Goal: Information Seeking & Learning: Learn about a topic

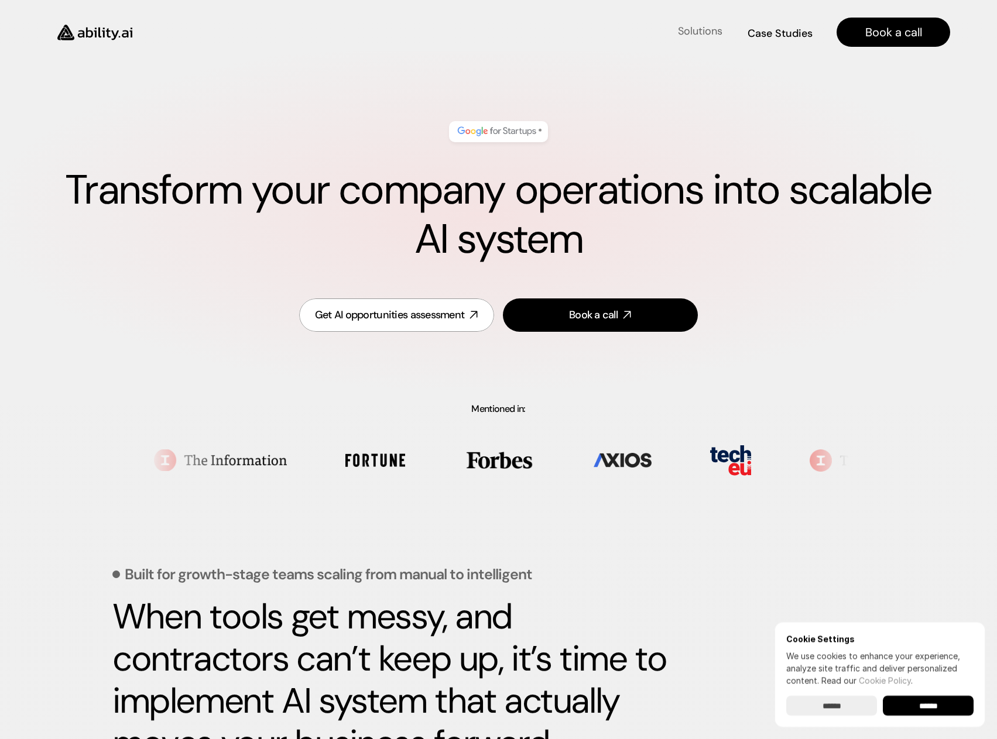
click at [688, 36] on h4 "Solutions" at bounding box center [700, 31] width 44 height 15
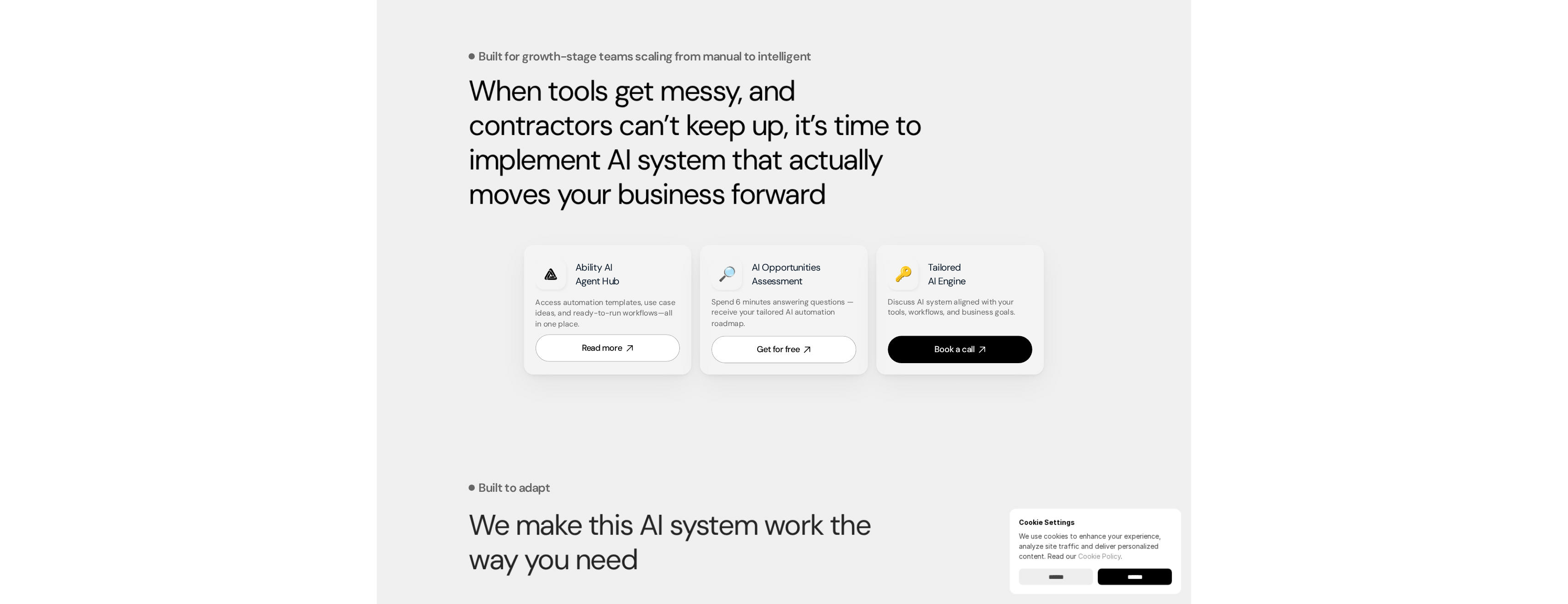
scroll to position [397, 0]
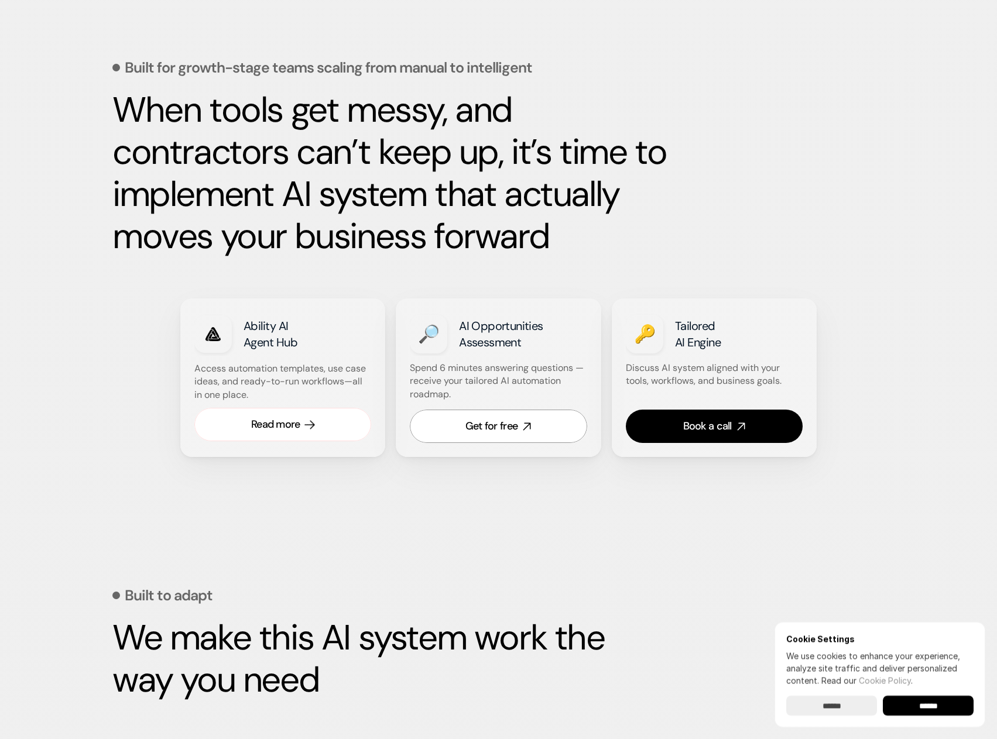
click at [303, 427] on link "Read more" at bounding box center [282, 424] width 177 height 33
click at [709, 418] on link "Book a call" at bounding box center [714, 426] width 177 height 33
click at [487, 421] on div "Get for free" at bounding box center [491, 426] width 52 height 15
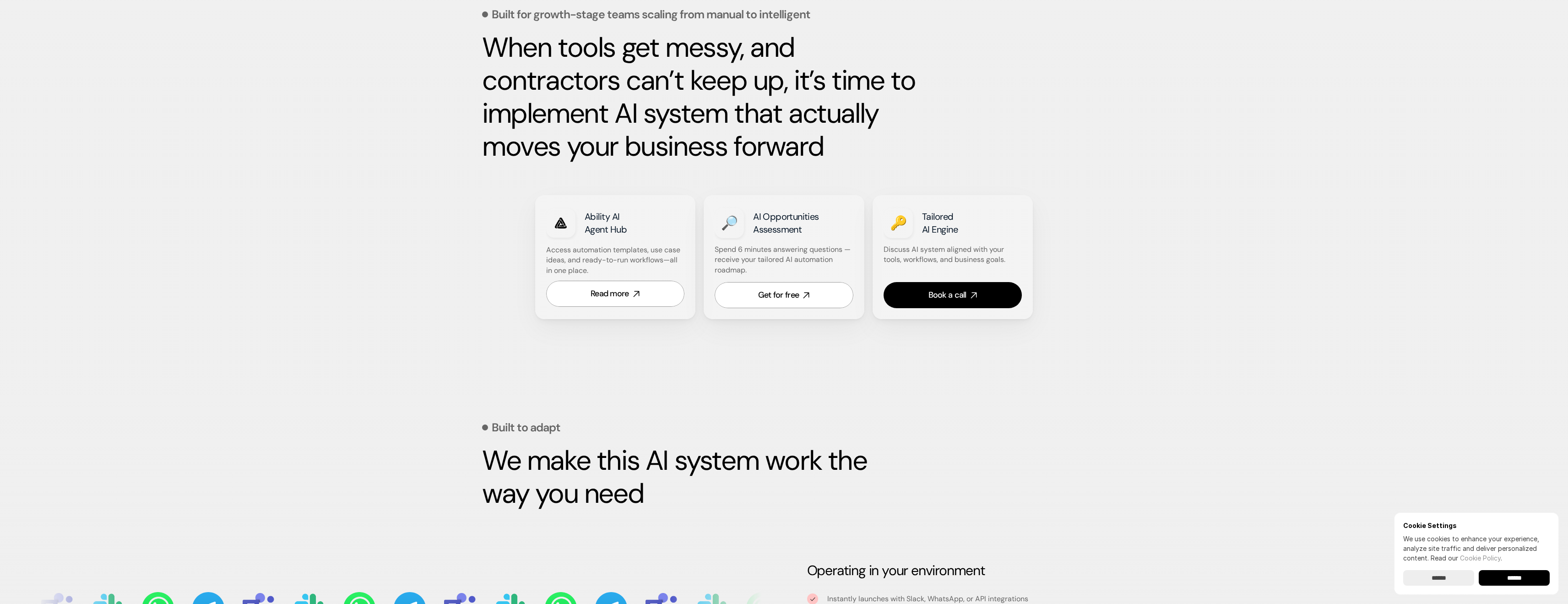
click at [530, 415] on div "Built to adapt We make this AI system work the way you need" at bounding box center [784, 454] width 604 height 159
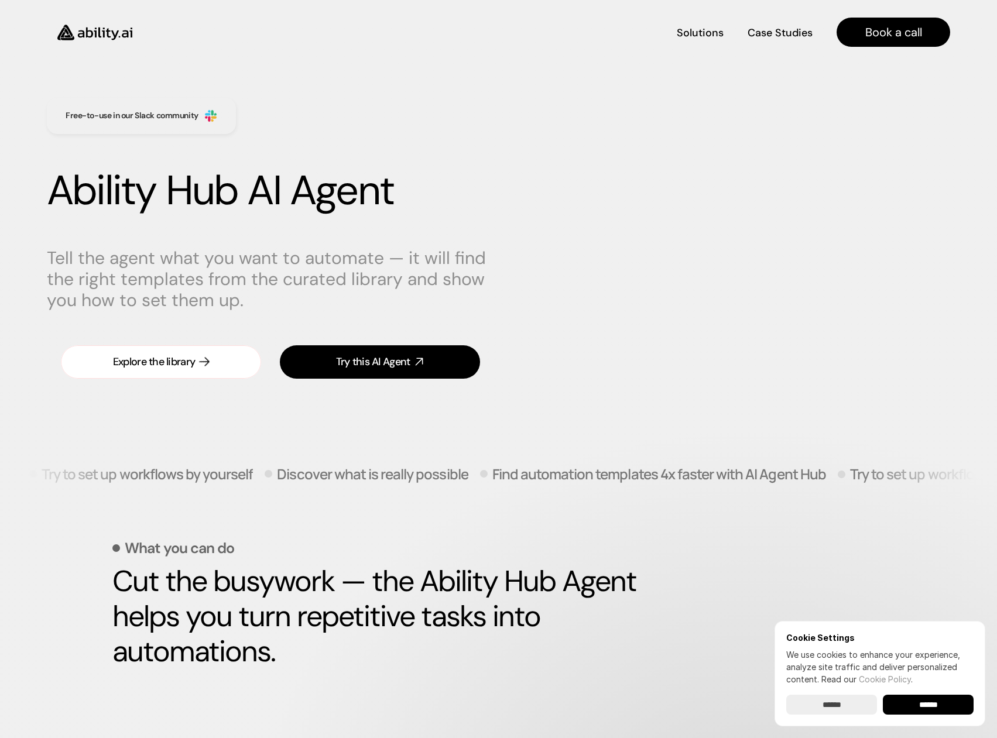
click at [176, 373] on link "Explore the library" at bounding box center [161, 361] width 200 height 33
